Goal: Transaction & Acquisition: Obtain resource

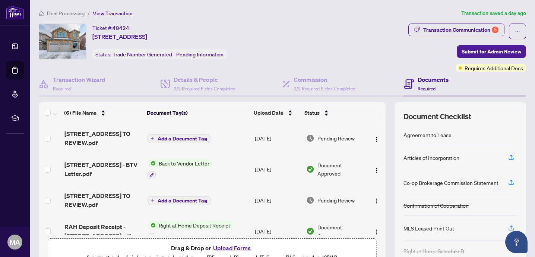
click at [76, 10] on span "Deal Processing" at bounding box center [66, 13] width 38 height 7
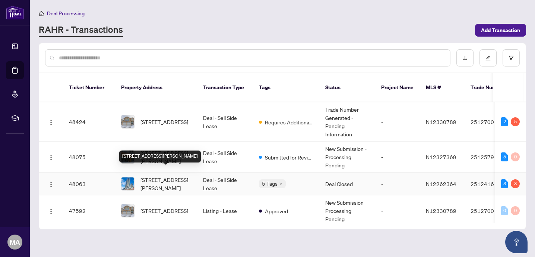
click at [169, 176] on span "[STREET_ADDRESS][PERSON_NAME]" at bounding box center [166, 183] width 51 height 16
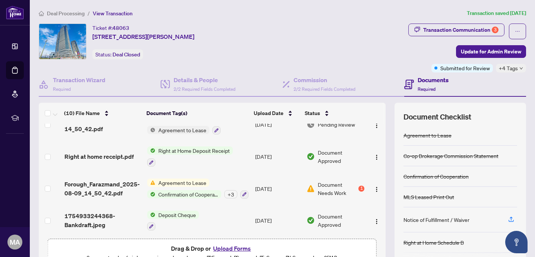
scroll to position [197, 0]
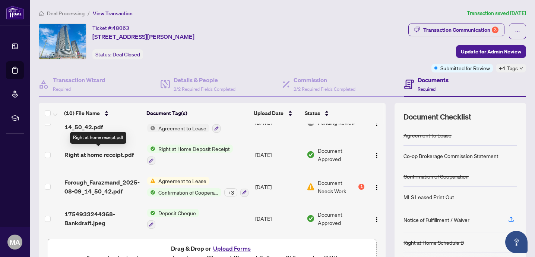
click at [114, 152] on span "Right at home receipt.pdf" at bounding box center [98, 154] width 69 height 9
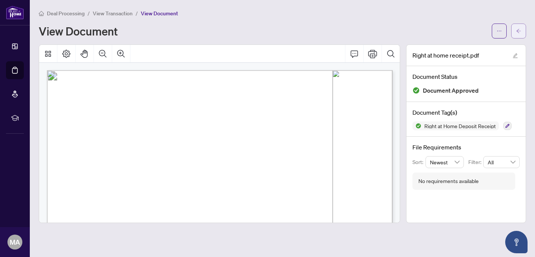
click at [520, 33] on span "button" at bounding box center [518, 31] width 5 height 12
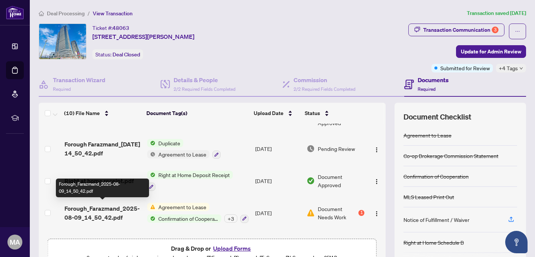
scroll to position [183, 0]
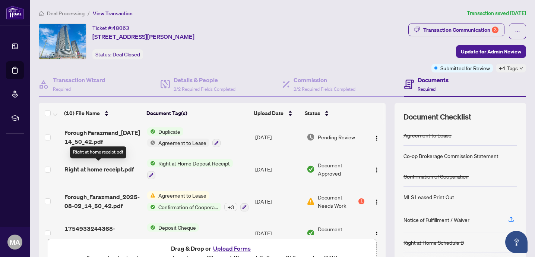
click at [111, 164] on span "Right at home receipt.pdf" at bounding box center [98, 168] width 69 height 9
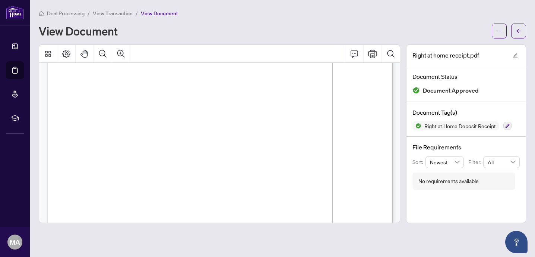
scroll to position [67, 0]
click at [519, 33] on span "button" at bounding box center [518, 31] width 5 height 12
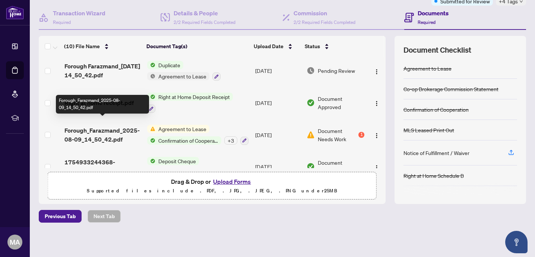
scroll to position [197, 0]
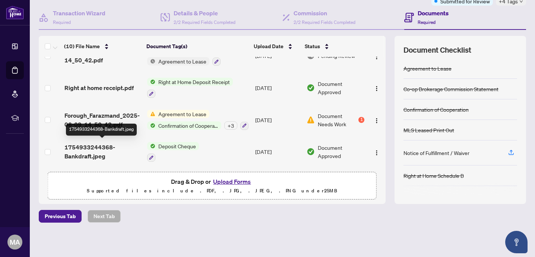
click at [102, 147] on span "1754933244368-Bankdraft.jpeg" at bounding box center [102, 151] width 77 height 18
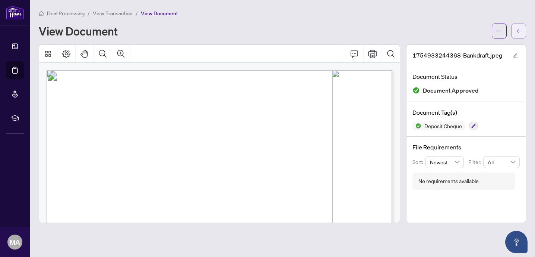
click at [516, 30] on icon "arrow-left" at bounding box center [518, 30] width 5 height 5
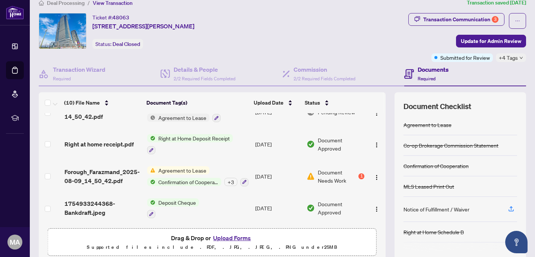
scroll to position [12, 0]
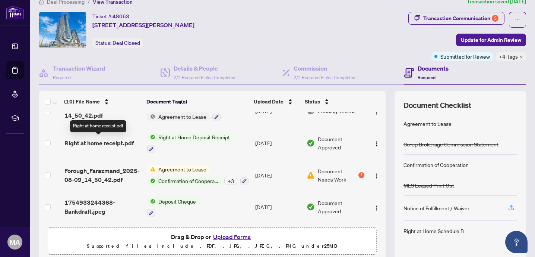
click at [109, 141] on span "Right at home receipt.pdf" at bounding box center [98, 142] width 69 height 9
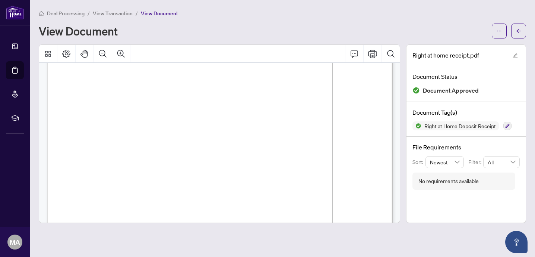
scroll to position [36, 0]
click at [499, 33] on icon "ellipsis" at bounding box center [499, 30] width 5 height 5
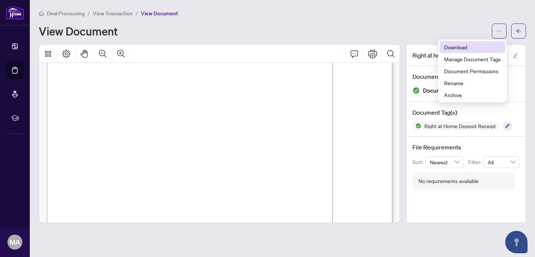
click at [458, 48] on span "Download" at bounding box center [472, 47] width 57 height 8
